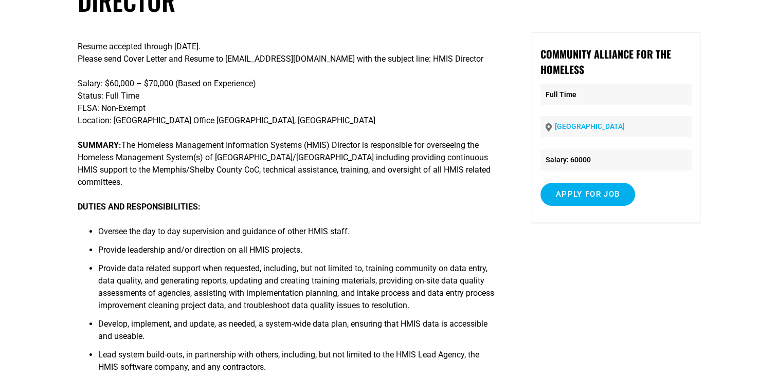
scroll to position [38, 0]
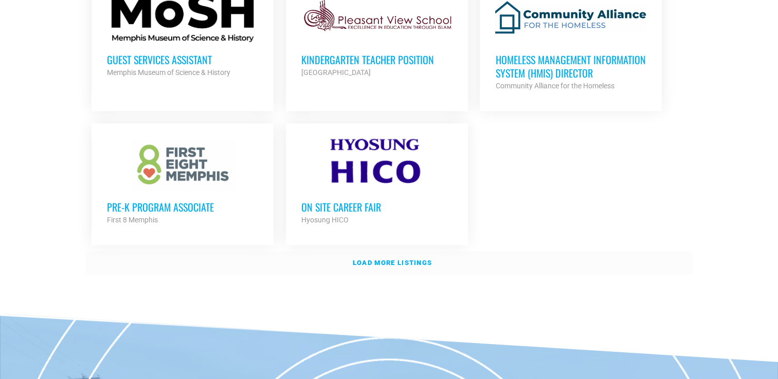
click at [381, 261] on strong "Load more listings" at bounding box center [392, 263] width 79 height 8
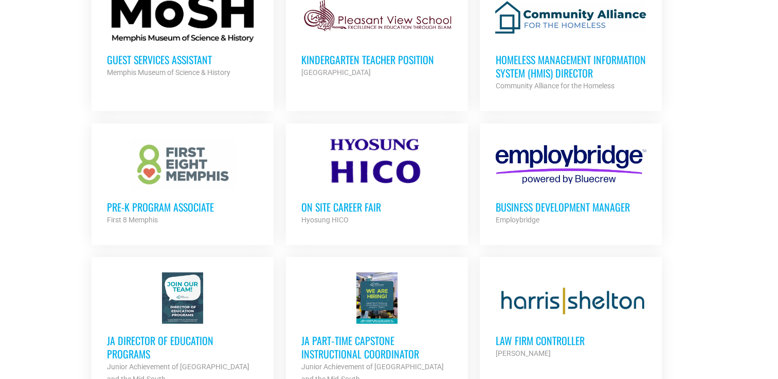
click at [390, 160] on div at bounding box center [376, 164] width 151 height 51
click at [577, 200] on h3 "Business Development Manager" at bounding box center [570, 206] width 151 height 13
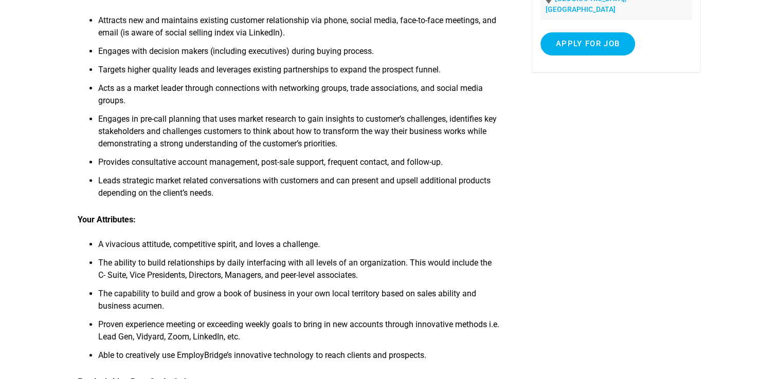
scroll to position [258, 0]
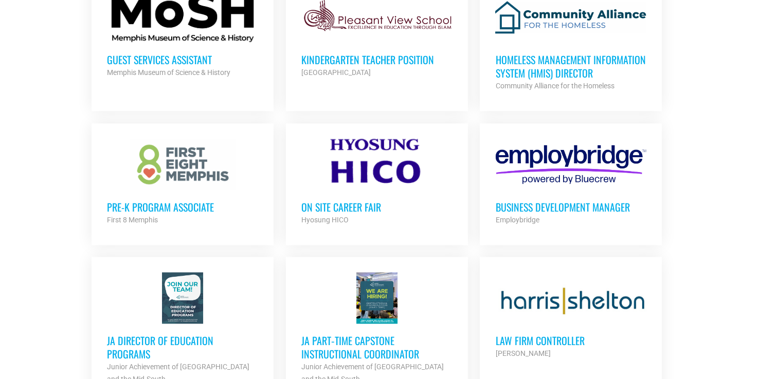
click at [152, 193] on div "Pre-K Program Associate First 8 Memphis Partner Org" at bounding box center [182, 208] width 151 height 36
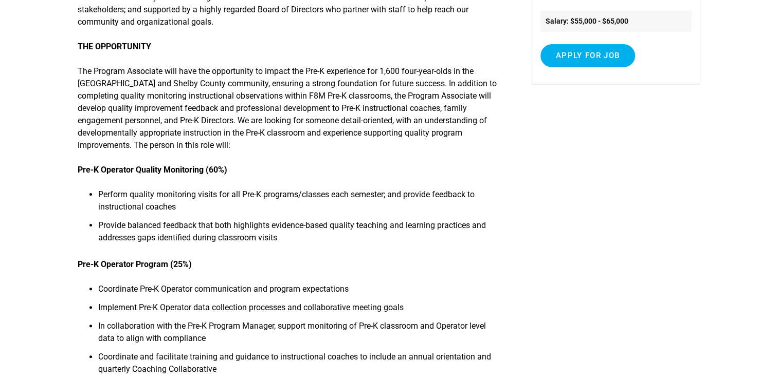
scroll to position [179, 0]
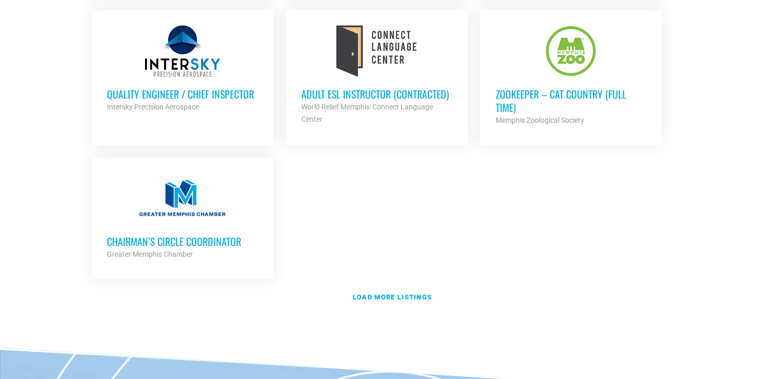
scroll to position [2236, 0]
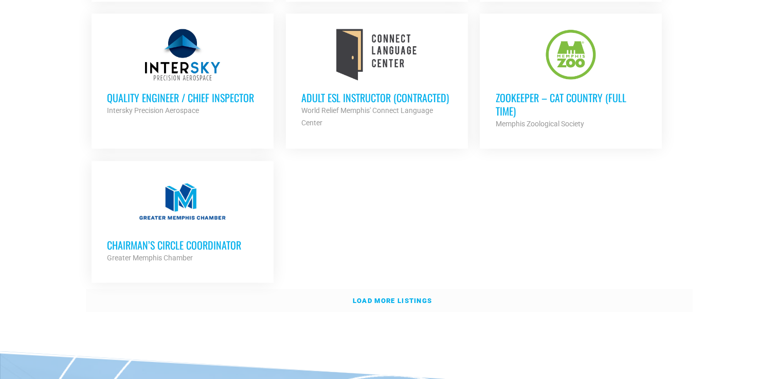
click at [408, 297] on strong "Load more listings" at bounding box center [392, 301] width 79 height 8
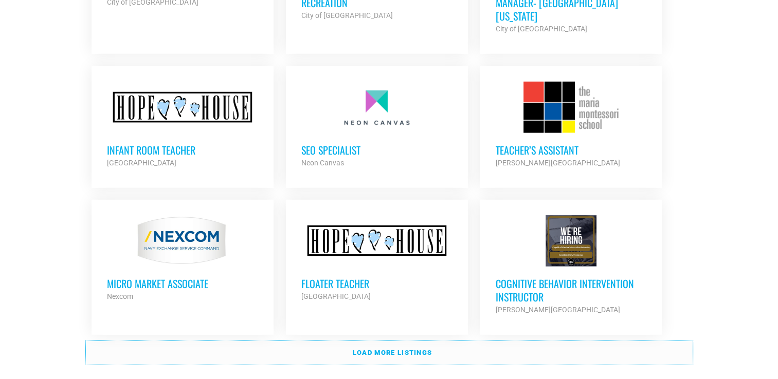
scroll to position [3148, 0]
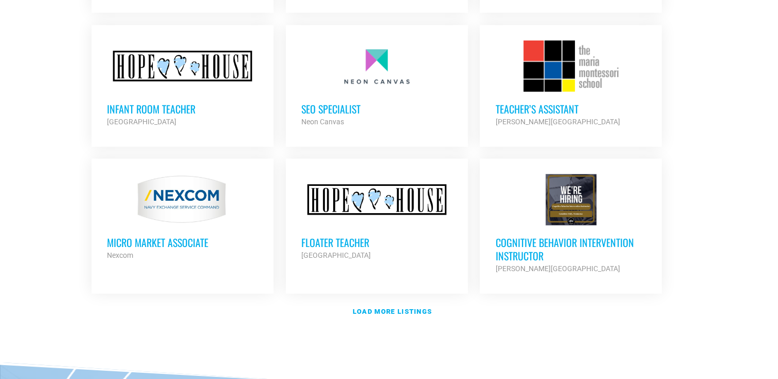
click at [450, 300] on link "Load more listings" at bounding box center [389, 312] width 607 height 24
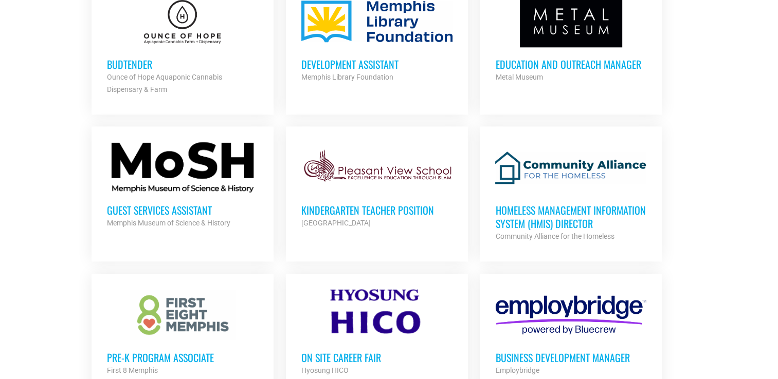
scroll to position [0, 0]
